Goal: Communication & Community: Answer question/provide support

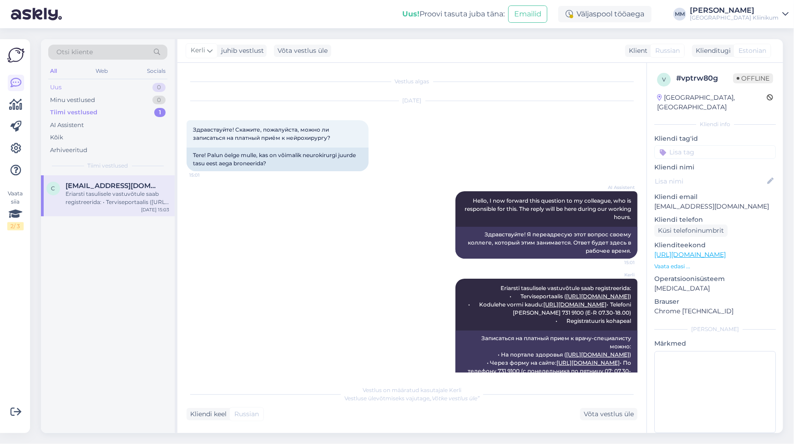
scroll to position [73, 0]
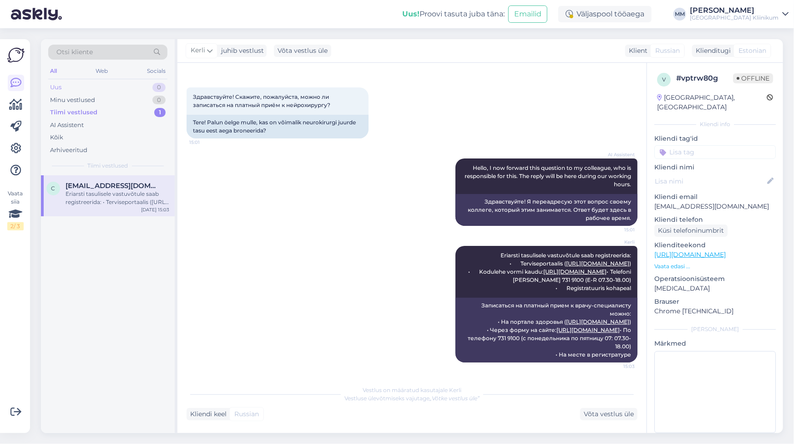
click at [73, 86] on div "Uus 0" at bounding box center [107, 87] width 119 height 13
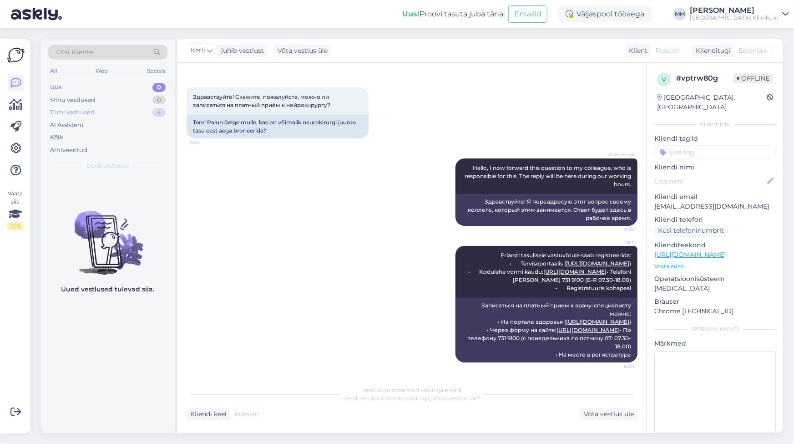
click at [82, 110] on div "Tiimi vestlused" at bounding box center [72, 112] width 45 height 9
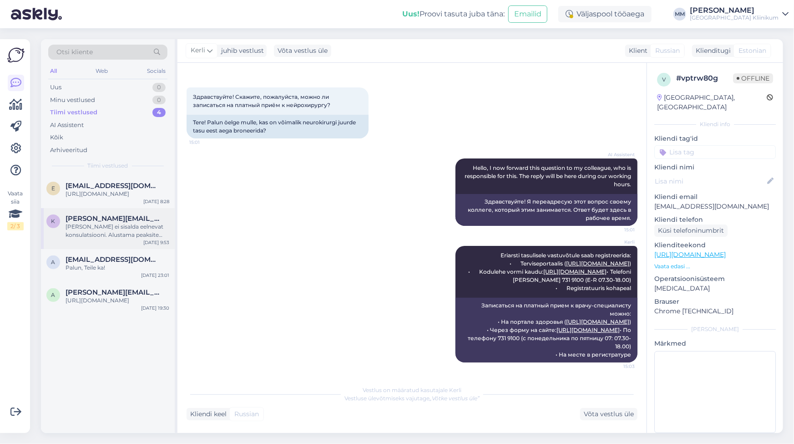
click at [79, 236] on div "[PERSON_NAME] ei sisalda eelnevat konsulatsiooni. Alustama peaksite tasulisest …" at bounding box center [118, 231] width 104 height 16
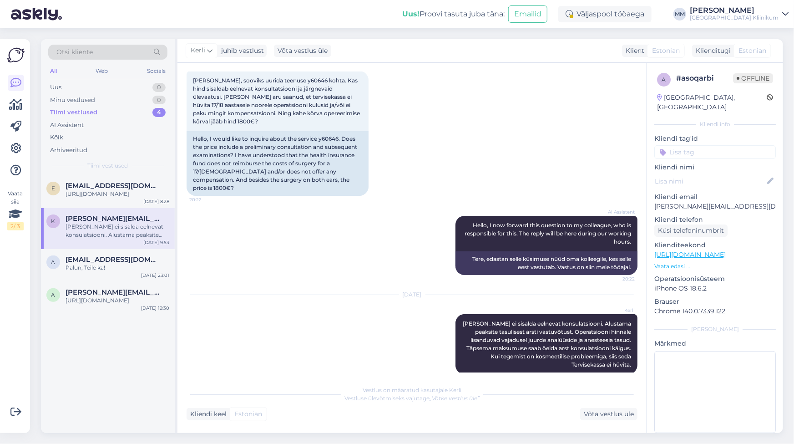
scroll to position [52, 0]
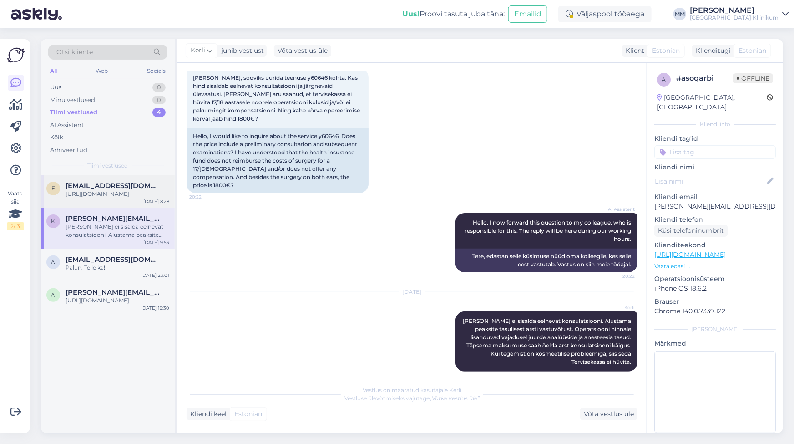
click at [87, 191] on div "[URL][DOMAIN_NAME]" at bounding box center [118, 194] width 104 height 8
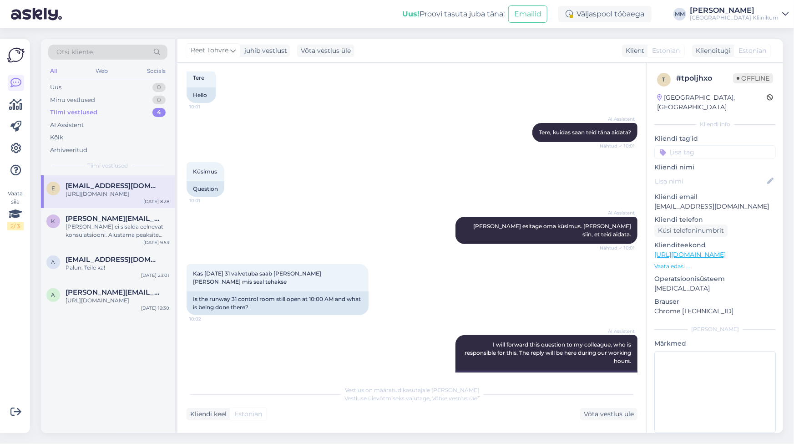
scroll to position [800, 0]
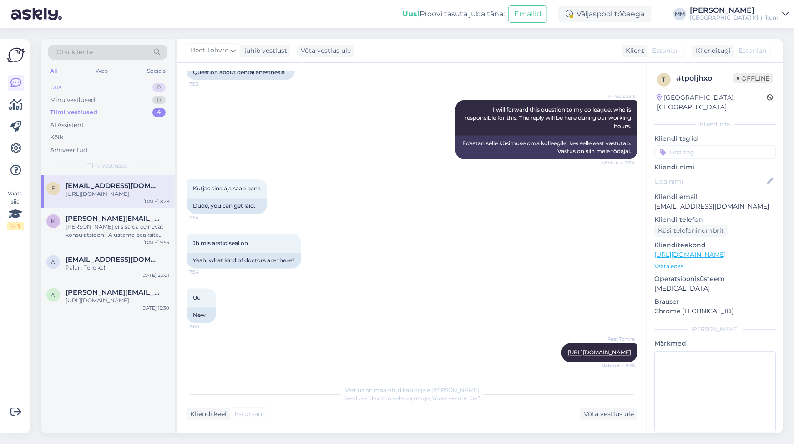
click at [49, 86] on div "Uus 0" at bounding box center [107, 87] width 119 height 13
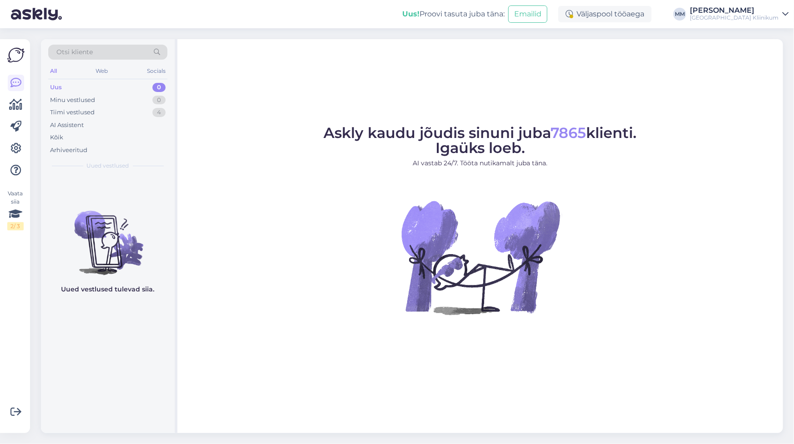
click at [391, 137] on span "Askly kaudu jõudis sinuni juba 7865 klienti. Igaüks loeb." at bounding box center [480, 140] width 313 height 33
click at [77, 107] on div "Tiimi vestlused 4" at bounding box center [107, 112] width 119 height 13
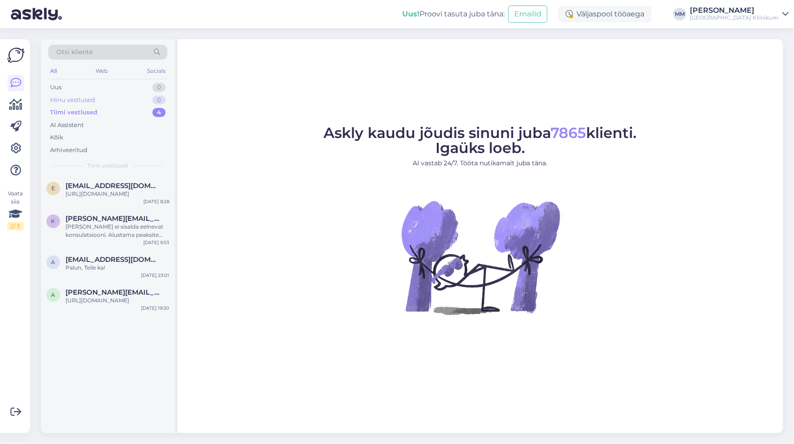
click at [60, 94] on div "Minu vestlused 0" at bounding box center [107, 100] width 119 height 13
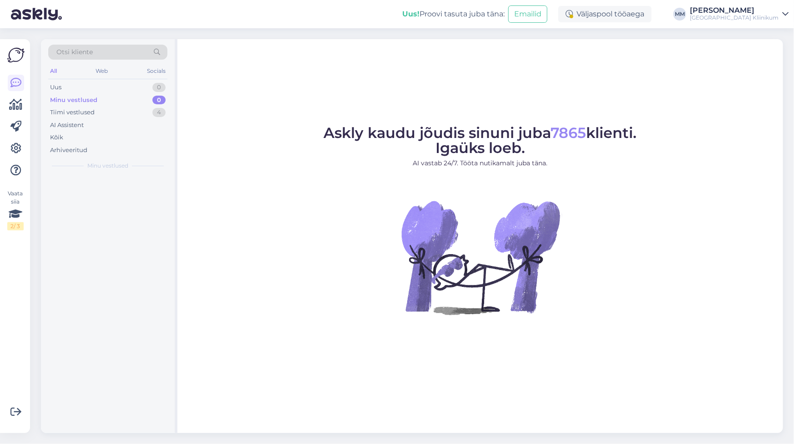
click at [60, 94] on div "Minu vestlused 0" at bounding box center [107, 100] width 119 height 13
click at [61, 90] on div "Uus 0" at bounding box center [107, 87] width 119 height 13
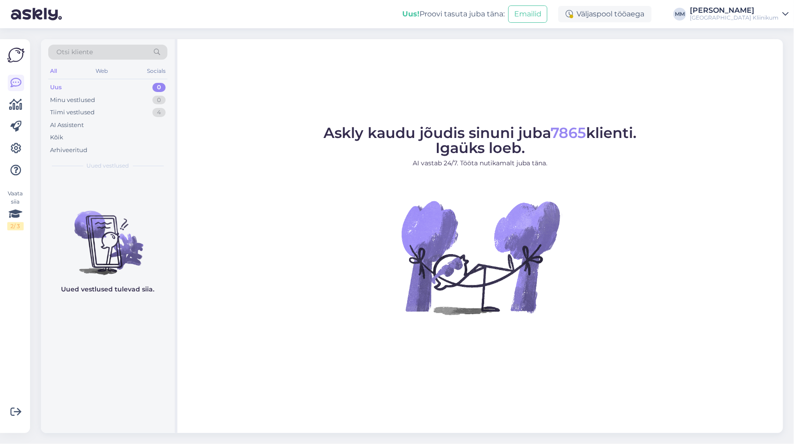
click at [723, 297] on figure "Askly kaudu jõudis sinuni juba 7865 klienti. Igaüks [PERSON_NAME]. AI vastab 24…" at bounding box center [480, 232] width 589 height 213
click at [63, 113] on div "Tiimi vestlused" at bounding box center [72, 112] width 45 height 9
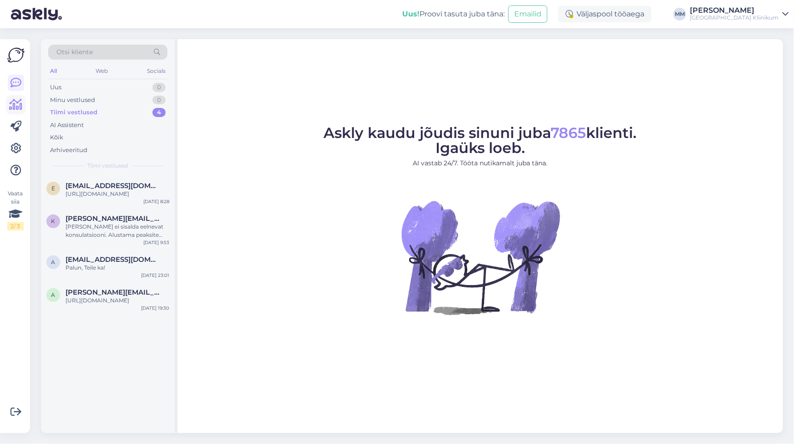
click at [18, 103] on icon at bounding box center [16, 104] width 13 height 11
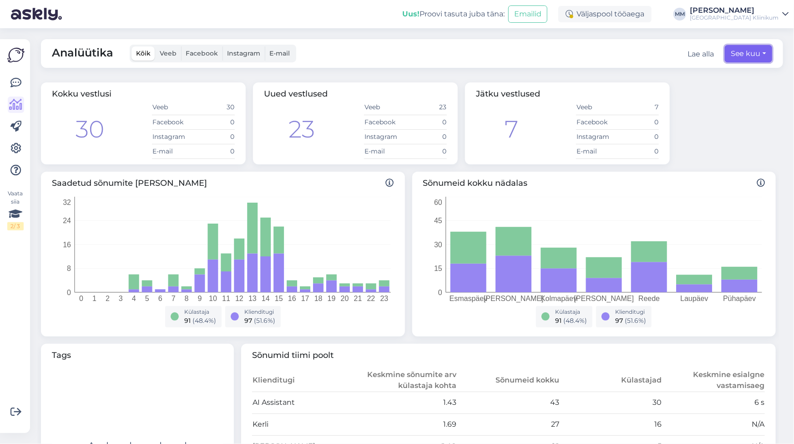
click at [758, 51] on button "See kuu" at bounding box center [748, 53] width 47 height 17
select select "8"
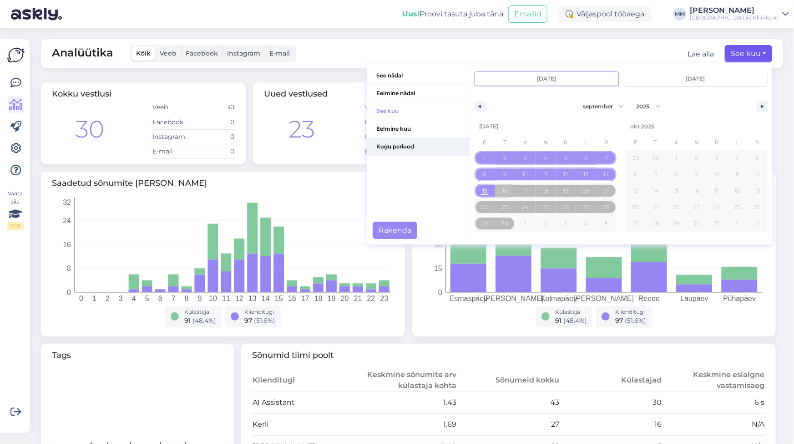
click at [381, 147] on span "Kogu periood" at bounding box center [418, 146] width 102 height 17
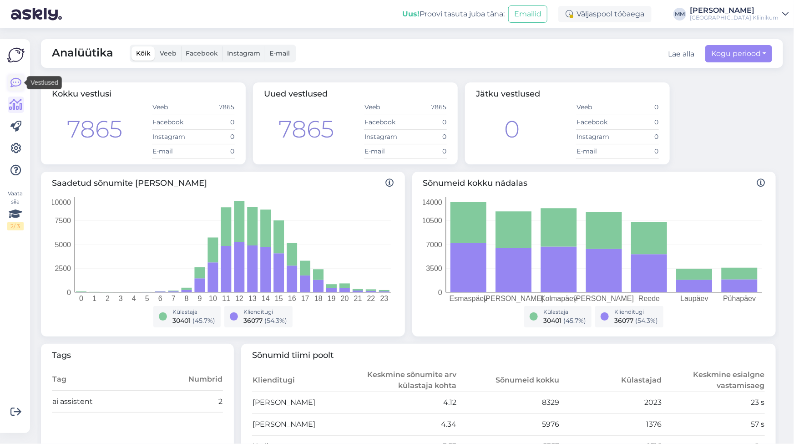
click at [13, 83] on icon at bounding box center [15, 82] width 11 height 11
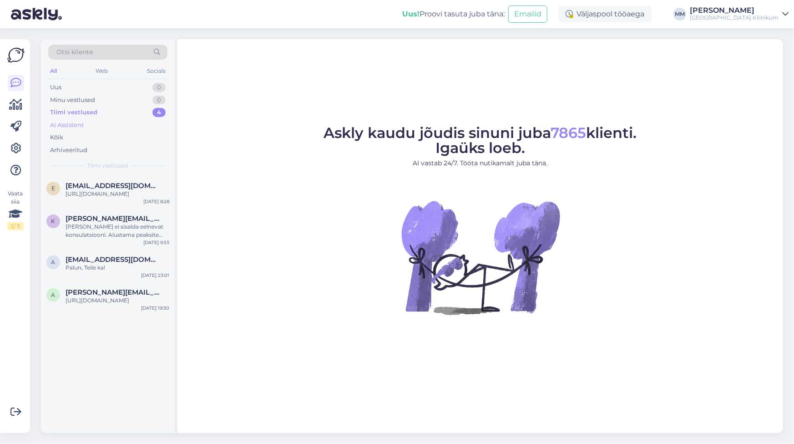
click at [62, 123] on div "AI Assistent" at bounding box center [67, 125] width 34 height 9
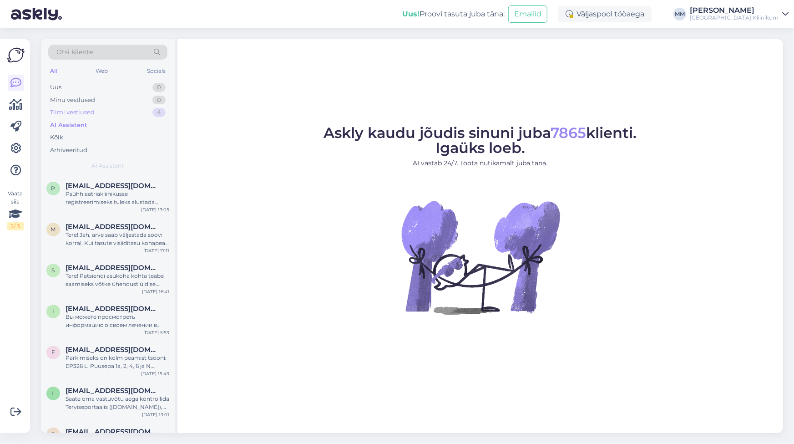
click at [52, 110] on div "Tiimi vestlused" at bounding box center [72, 112] width 45 height 9
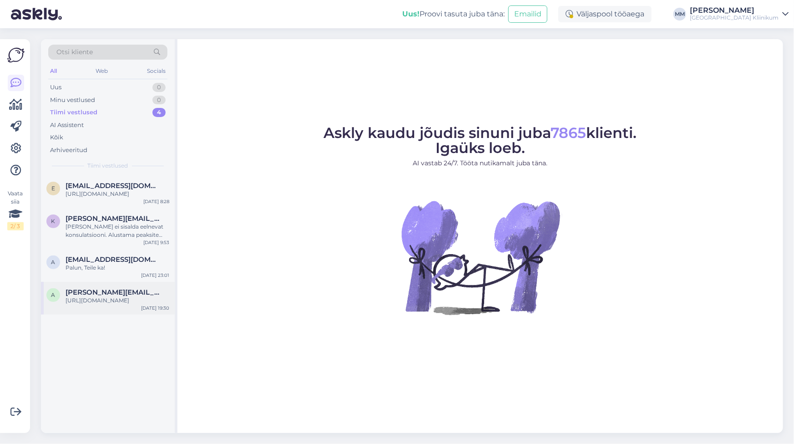
click at [109, 304] on div "[URL][DOMAIN_NAME]" at bounding box center [118, 300] width 104 height 8
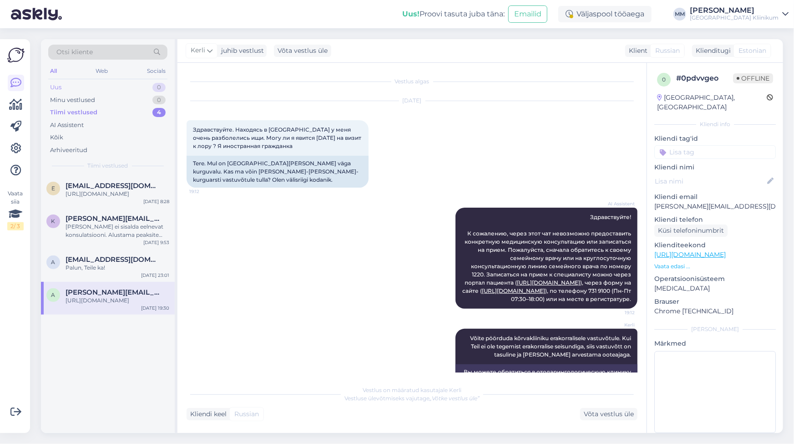
click at [55, 85] on div "Uus" at bounding box center [55, 87] width 11 height 9
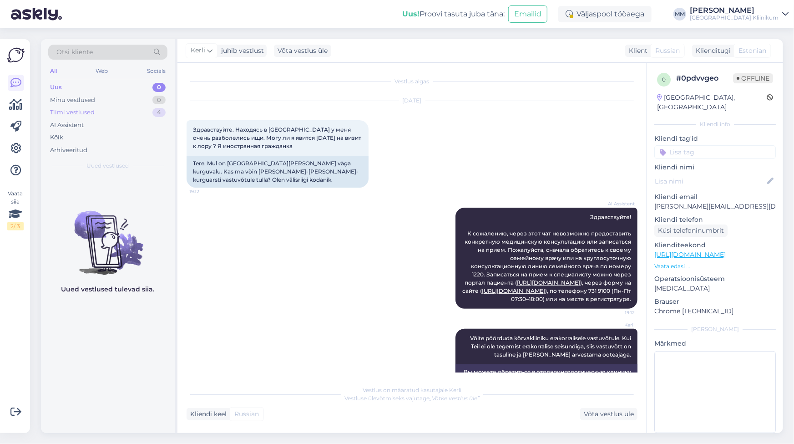
click at [82, 116] on div "Tiimi vestlused" at bounding box center [72, 112] width 45 height 9
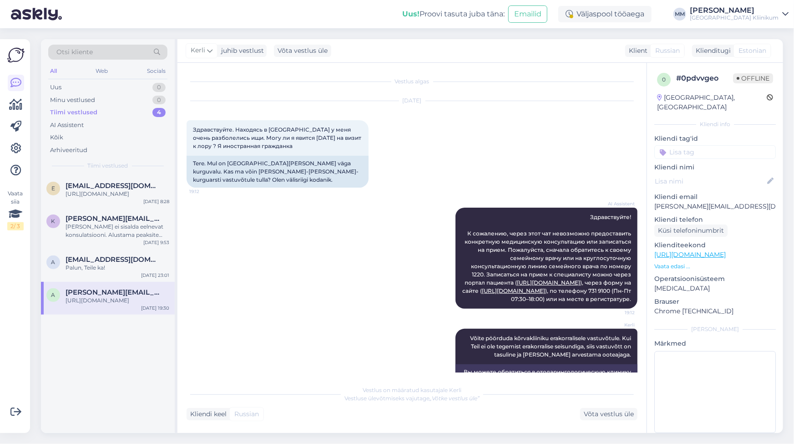
click at [126, 296] on span "[PERSON_NAME][EMAIL_ADDRESS][DOMAIN_NAME]" at bounding box center [113, 292] width 95 height 8
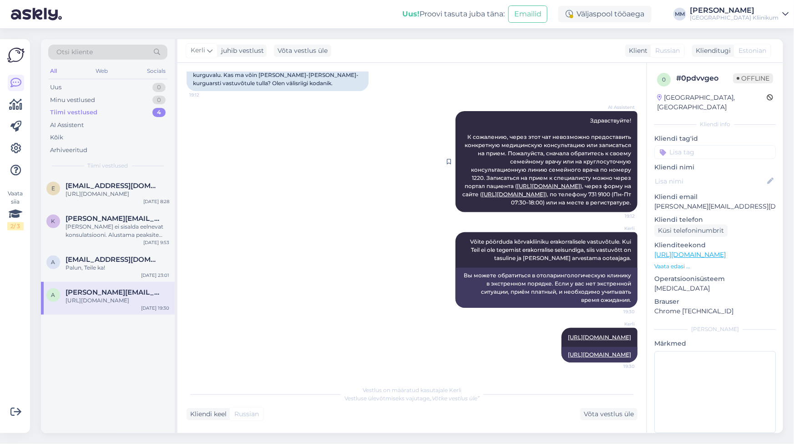
scroll to position [128, 0]
click at [85, 296] on span "[PERSON_NAME][EMAIL_ADDRESS][DOMAIN_NAME]" at bounding box center [113, 292] width 95 height 8
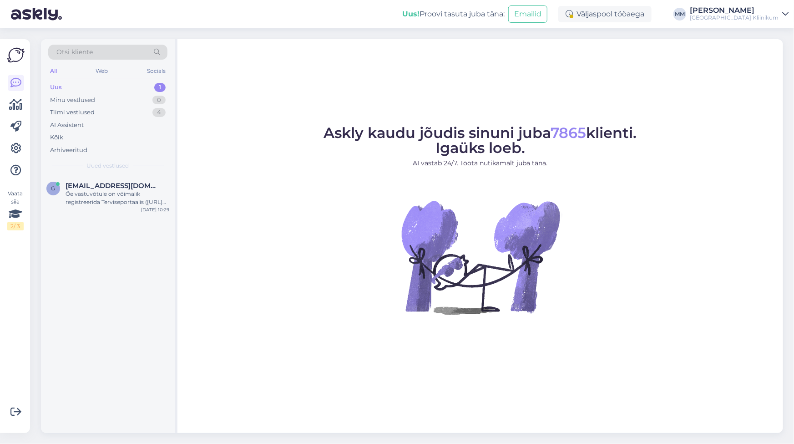
click at [68, 85] on div "Uus 1" at bounding box center [107, 87] width 119 height 13
click at [81, 191] on div "Õe vastuvõtule on võimalik registreerida Terviseportaalis (https://terviseporta…" at bounding box center [118, 198] width 104 height 16
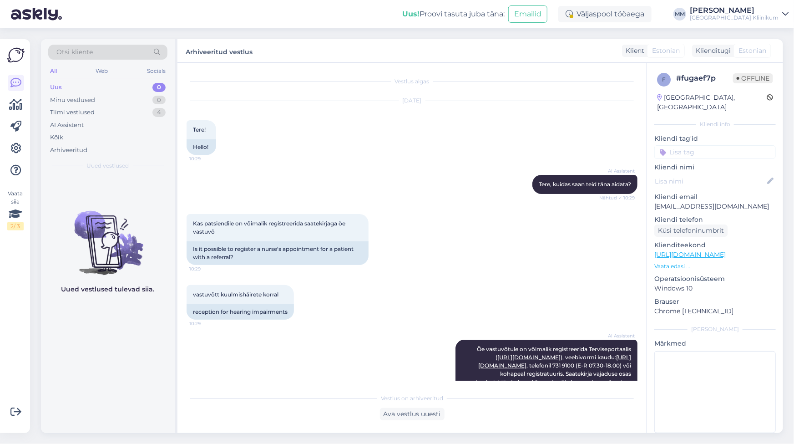
scroll to position [171, 0]
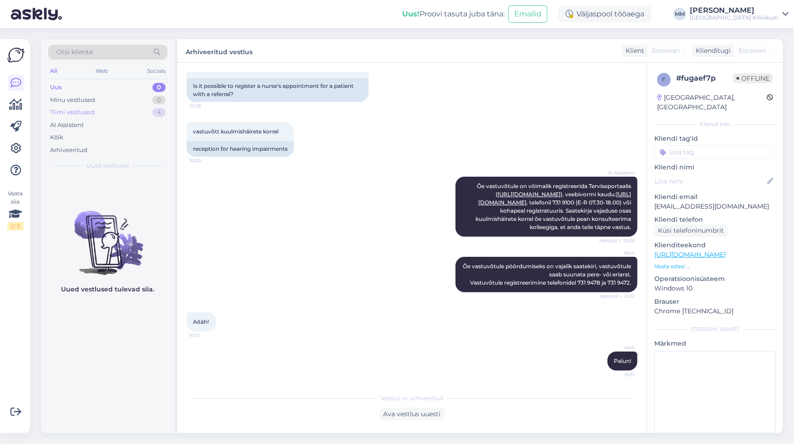
click at [82, 113] on div "Tiimi vestlused" at bounding box center [72, 112] width 45 height 9
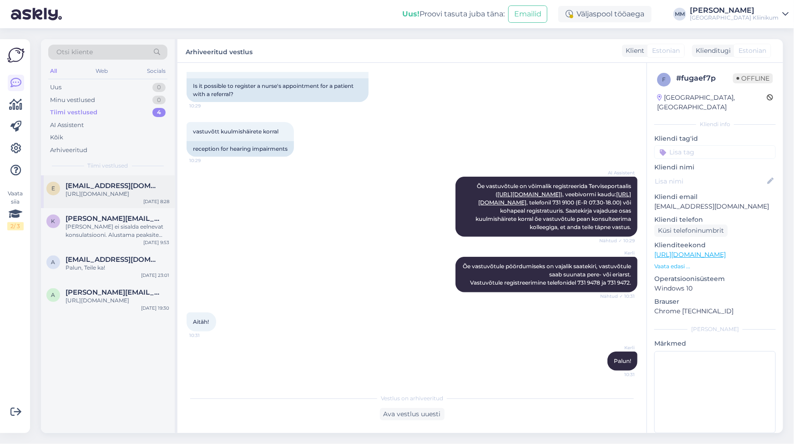
click at [117, 193] on div "https://www.kliinikum.ee/stomatoloogia/patsiendile/narkoosis-hambaravi/" at bounding box center [118, 194] width 104 height 8
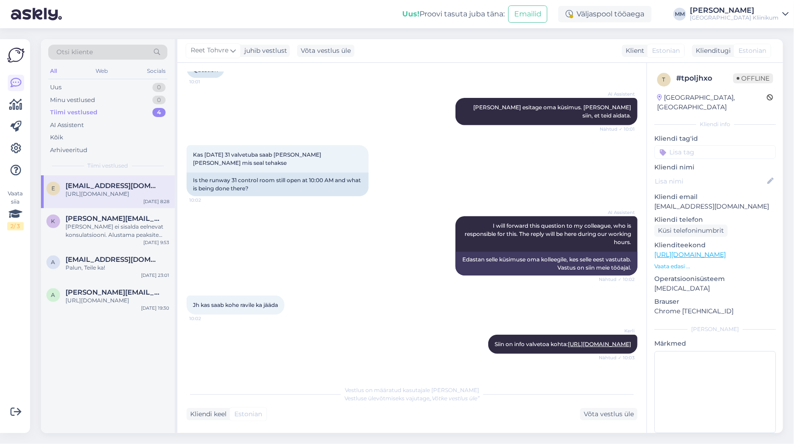
scroll to position [800, 0]
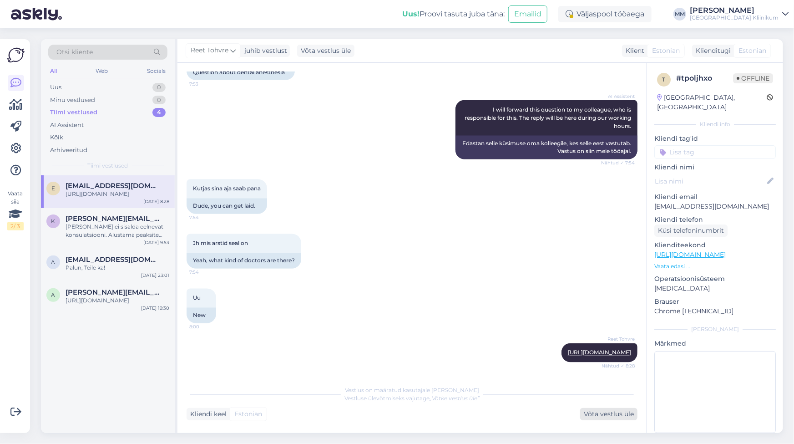
click at [597, 416] on div "Võta vestlus üle" at bounding box center [608, 414] width 57 height 12
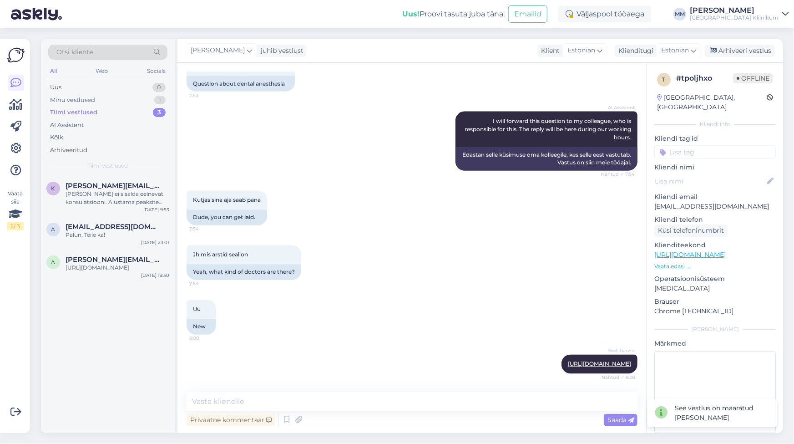
scroll to position [789, 0]
click at [735, 48] on div "Arhiveeri vestlus" at bounding box center [740, 51] width 70 height 12
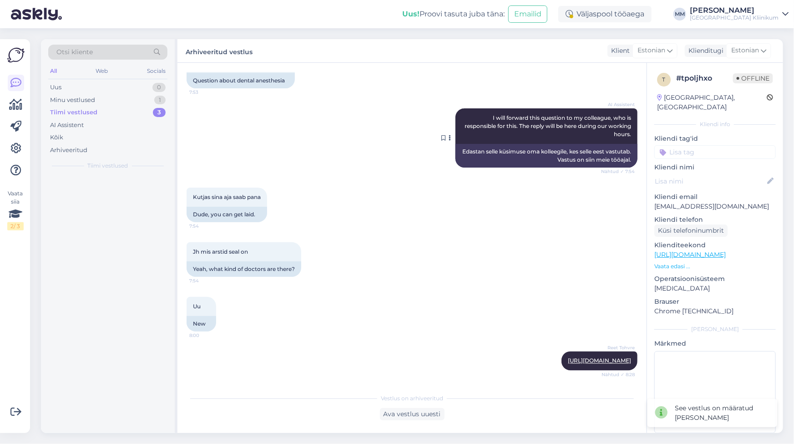
scroll to position [792, 0]
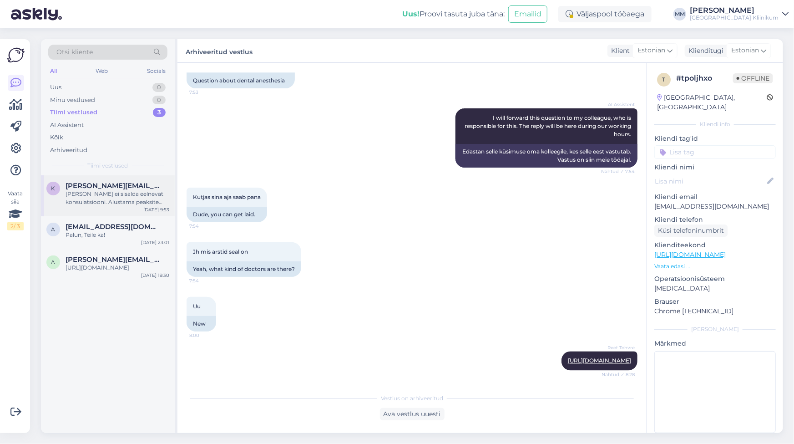
click at [91, 200] on div "Hind ei sisalda eelnevat konsulatsiooni. Alustama peaksite tasulisest arsti vas…" at bounding box center [118, 198] width 104 height 16
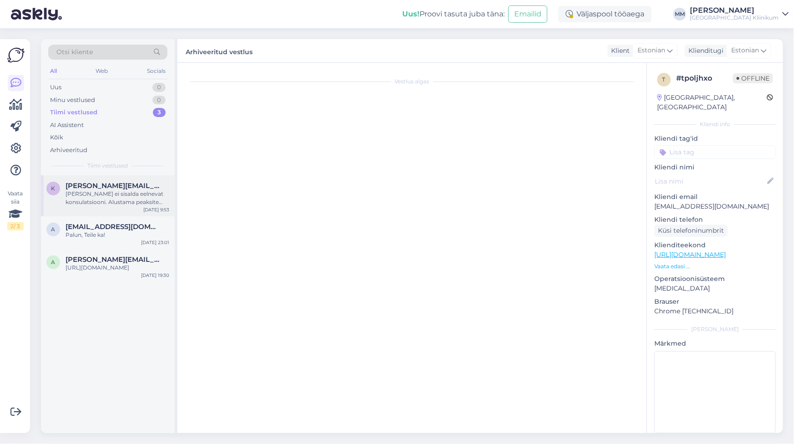
scroll to position [52, 0]
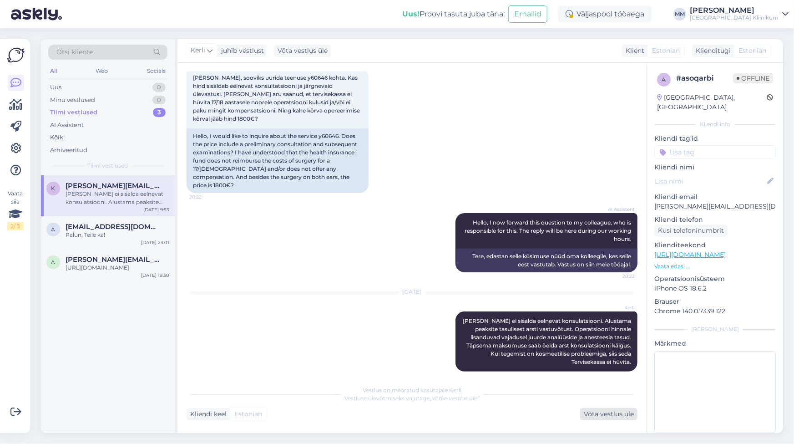
click at [613, 414] on div "Võta vestlus üle" at bounding box center [608, 414] width 57 height 12
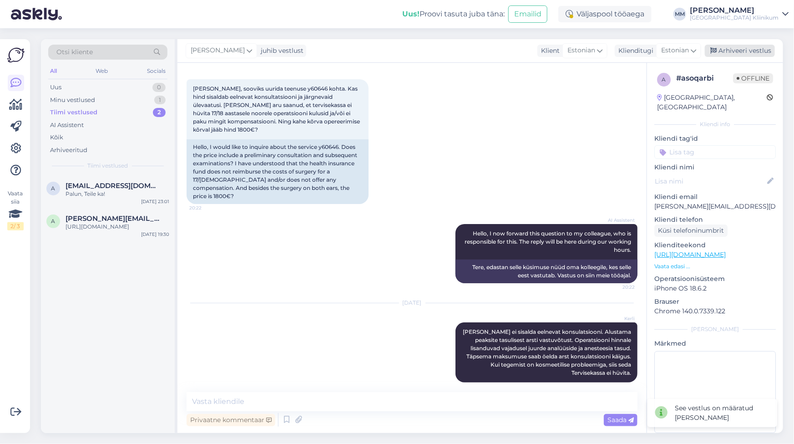
click at [754, 52] on div "Arhiveeri vestlus" at bounding box center [740, 51] width 70 height 12
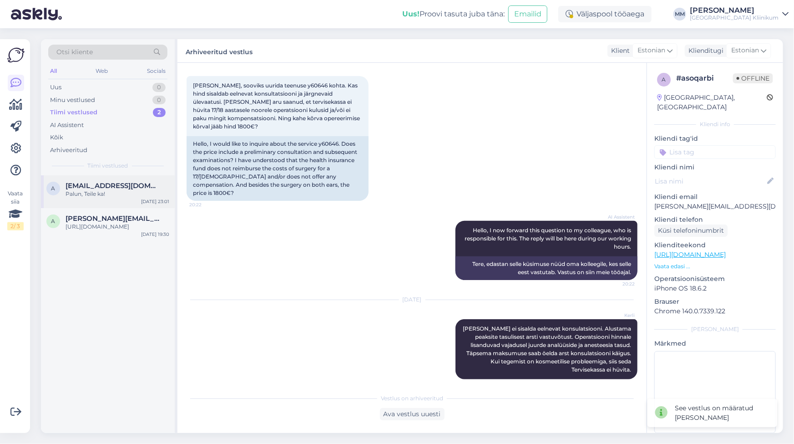
click at [91, 191] on div "Palun, Teile ka!" at bounding box center [118, 194] width 104 height 8
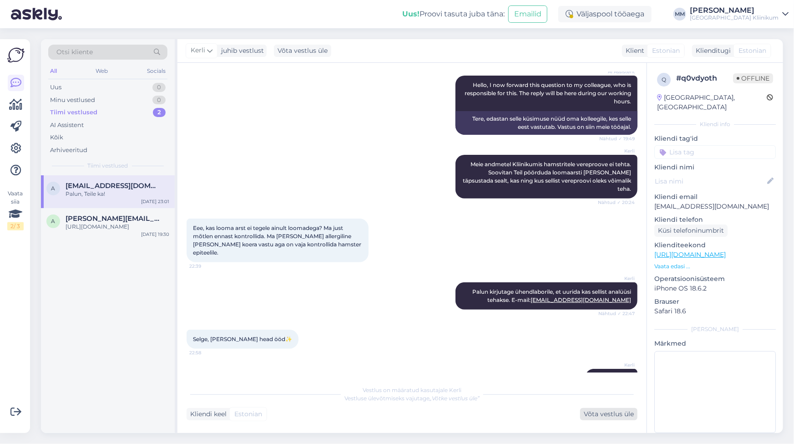
click at [602, 412] on div "Võta vestlus üle" at bounding box center [608, 414] width 57 height 12
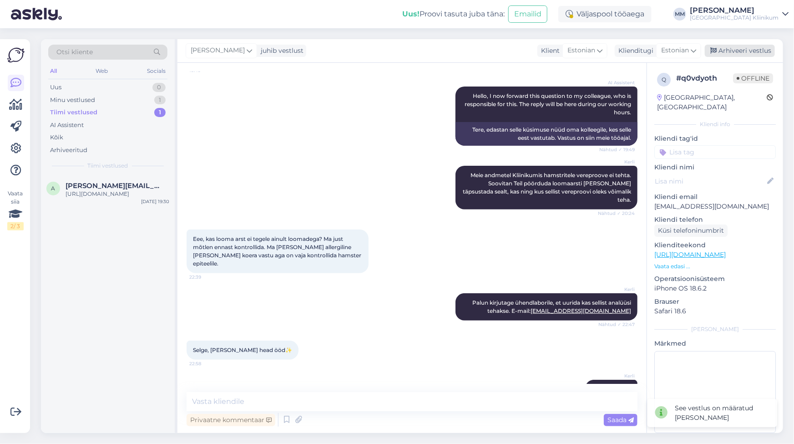
click at [746, 50] on div "Arhiveeri vestlus" at bounding box center [740, 51] width 70 height 12
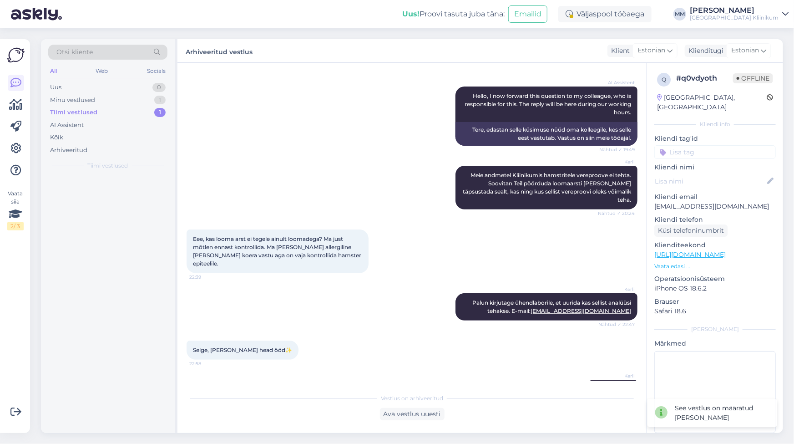
scroll to position [116, 0]
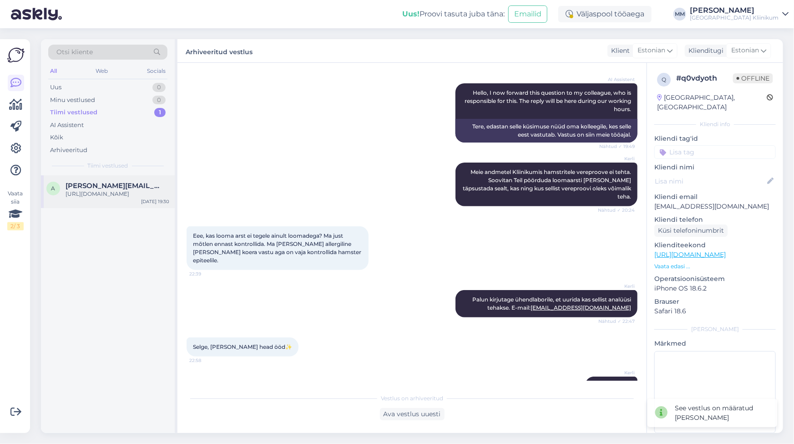
click at [92, 192] on div "https://www.kliinikum.ee/patsiendile/erakorraline-vastuvott/korvakliinik/" at bounding box center [118, 194] width 104 height 8
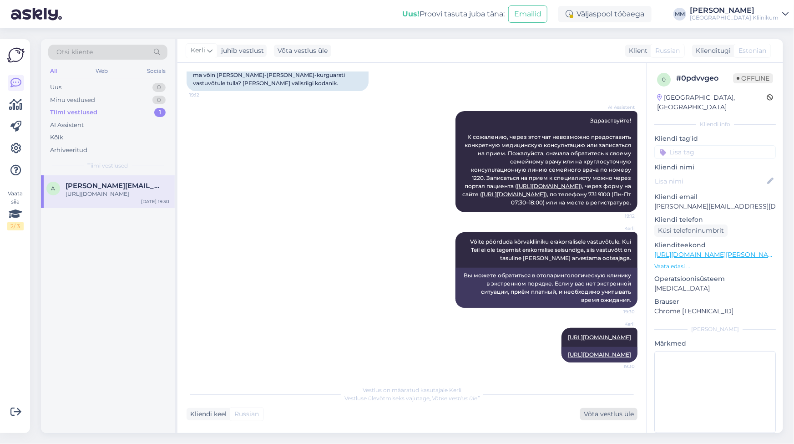
click at [595, 416] on div "Võta vestlus üle" at bounding box center [608, 414] width 57 height 12
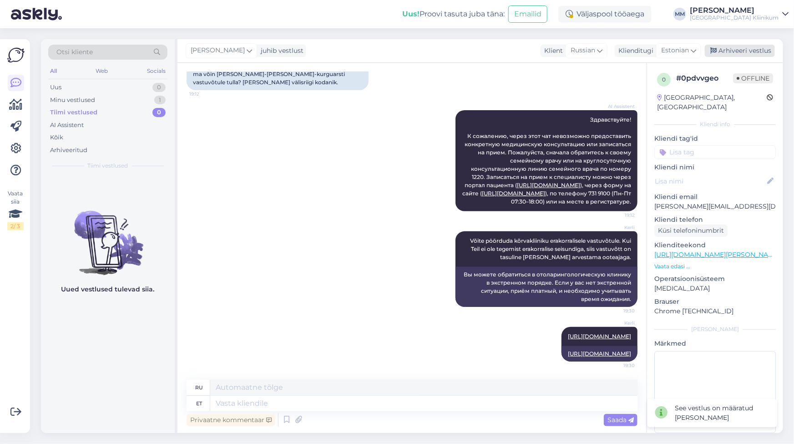
click at [761, 51] on div "Arhiveeri vestlus" at bounding box center [740, 51] width 70 height 12
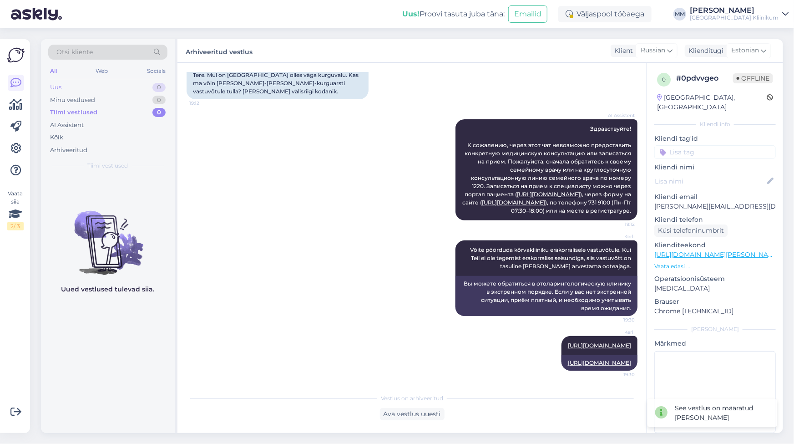
click at [66, 87] on div "Uus 0" at bounding box center [107, 87] width 119 height 13
